Goal: Transaction & Acquisition: Purchase product/service

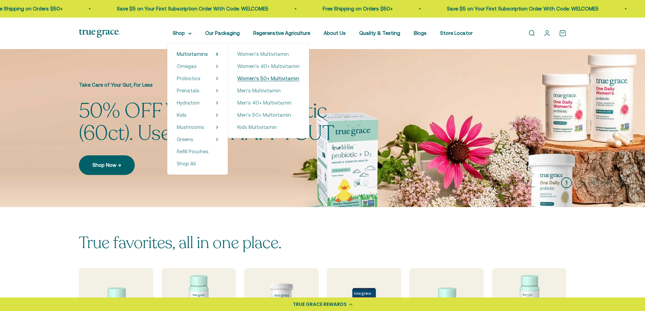
drag, startPoint x: 0, startPoint y: 0, endPoint x: 270, endPoint y: 80, distance: 281.0
click at [270, 79] on span "Women's 50+ Multivitamin" at bounding box center [268, 79] width 62 height 6
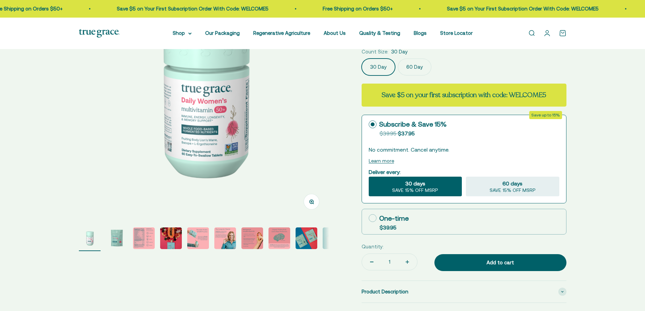
scroll to position [102, 0]
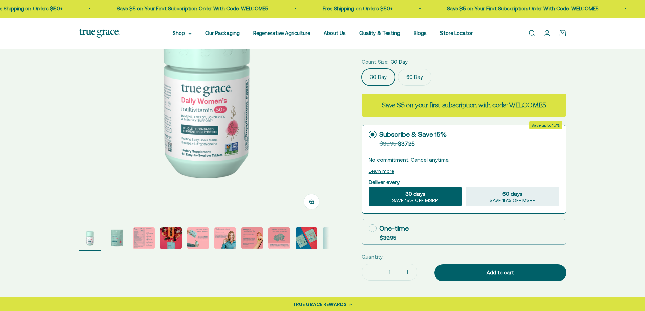
click at [296, 135] on img at bounding box center [204, 94] width 250 height 250
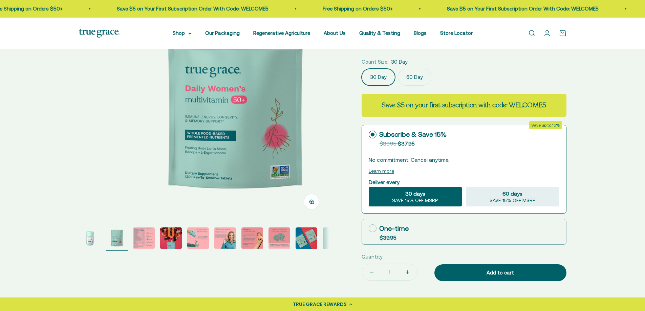
scroll to position [0, 258]
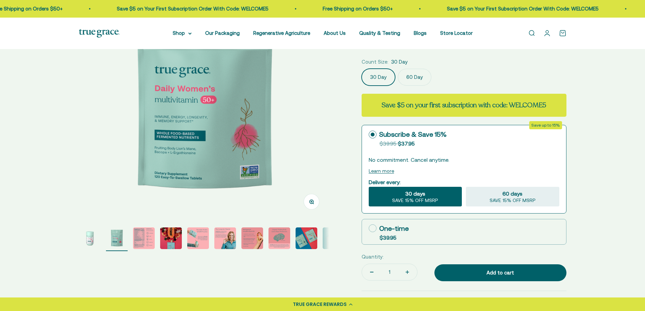
click at [309, 118] on img at bounding box center [204, 94] width 250 height 250
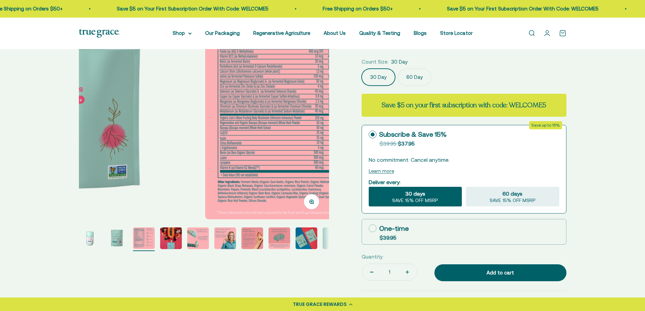
scroll to position [0, 517]
